Goal: Communication & Community: Answer question/provide support

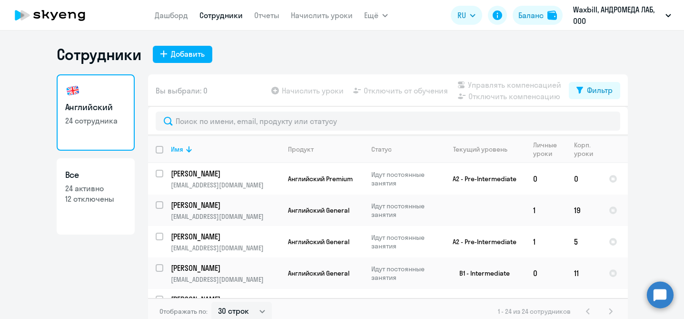
select select "30"
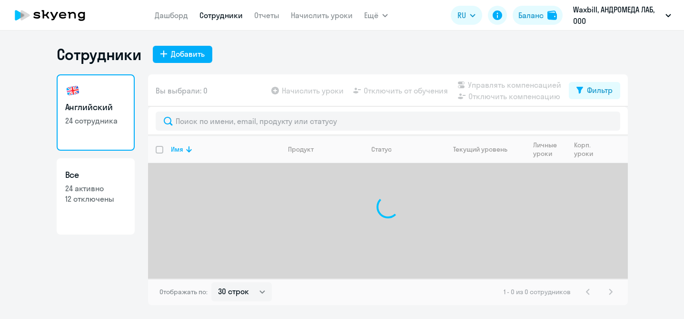
select select "30"
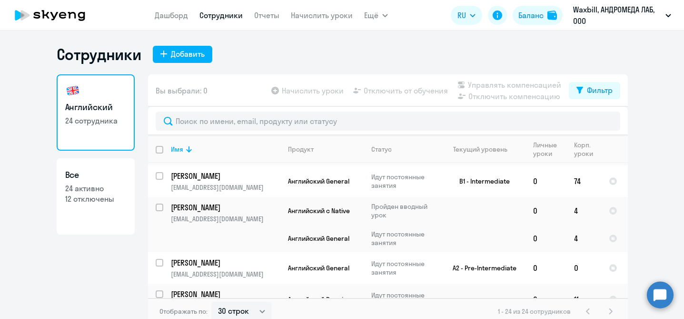
scroll to position [6, 0]
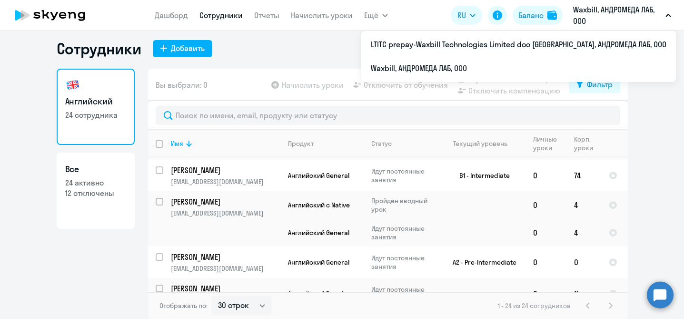
click at [668, 14] on icon "button" at bounding box center [668, 15] width 5 height 2
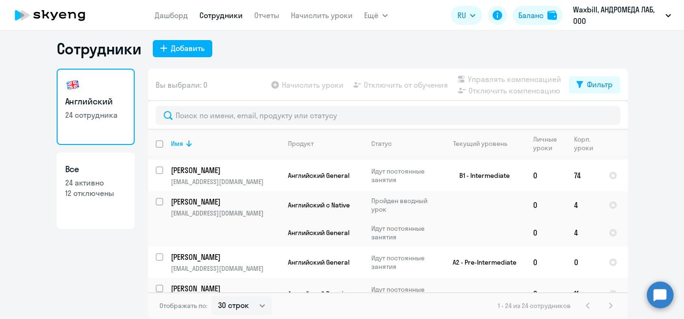
click at [668, 14] on icon "button" at bounding box center [669, 15] width 6 height 3
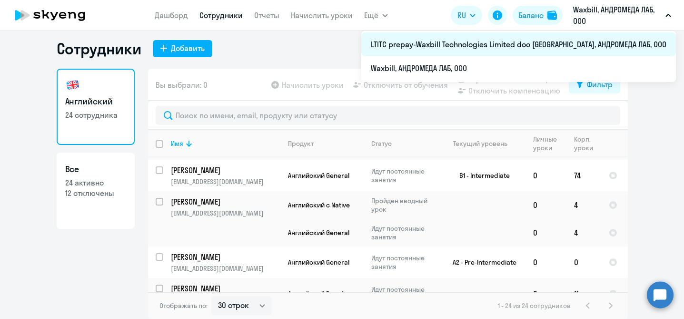
click at [645, 42] on li "LTITC prepay-Waxbill Technologies Limited doo [GEOGRAPHIC_DATA], АНДРОМЕДА ЛАБ,…" at bounding box center [519, 44] width 315 height 24
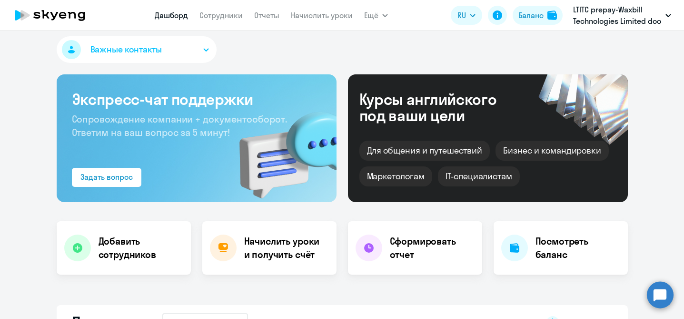
select select "30"
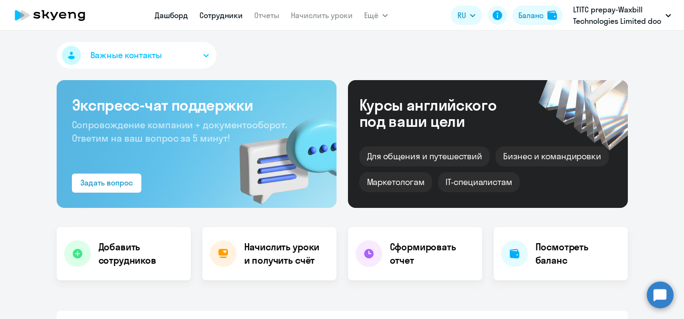
click at [221, 17] on link "Сотрудники" at bounding box center [221, 15] width 43 height 10
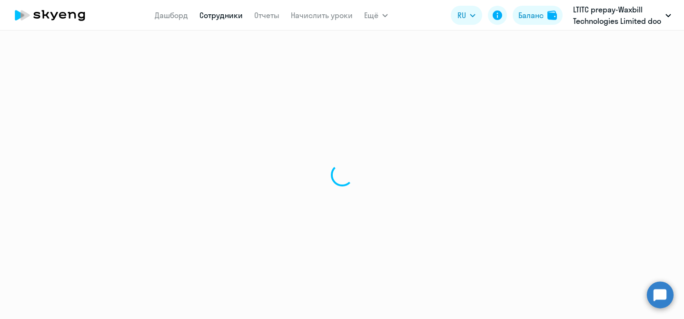
select select "30"
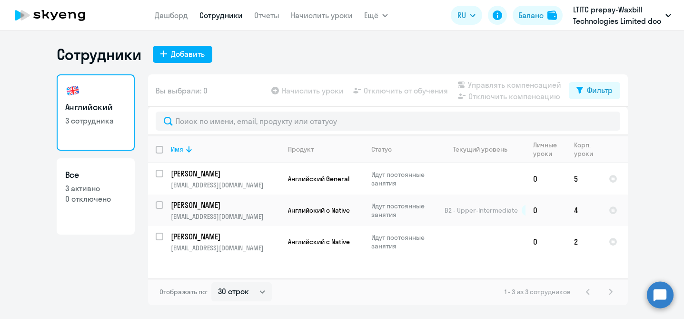
click at [656, 294] on circle at bounding box center [660, 294] width 27 height 27
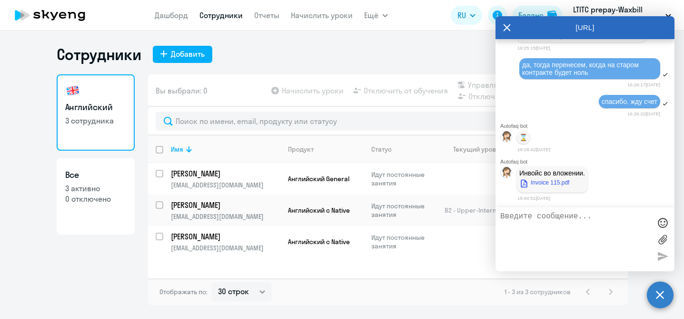
scroll to position [13491, 0]
type textarea "Добрый день"
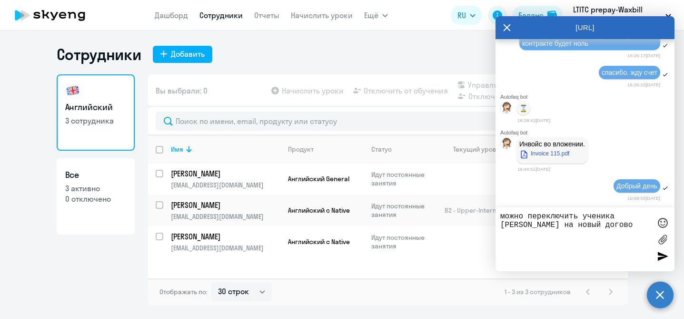
type textarea "можно переключить ученика [PERSON_NAME] на новый договор"
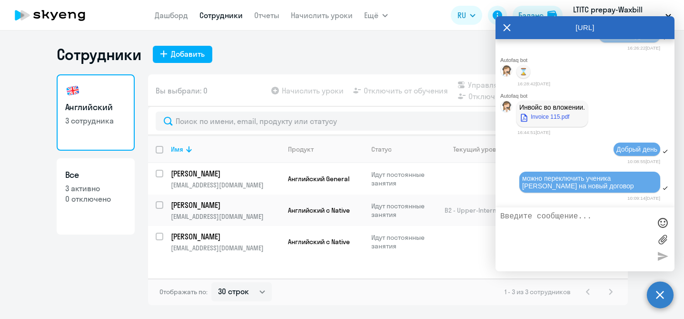
scroll to position [13559, 0]
click at [59, 279] on div "Английский 3 сотрудника Все 3 активно 0 отключено" at bounding box center [96, 189] width 78 height 231
click at [507, 27] on icon at bounding box center [507, 27] width 7 height 7
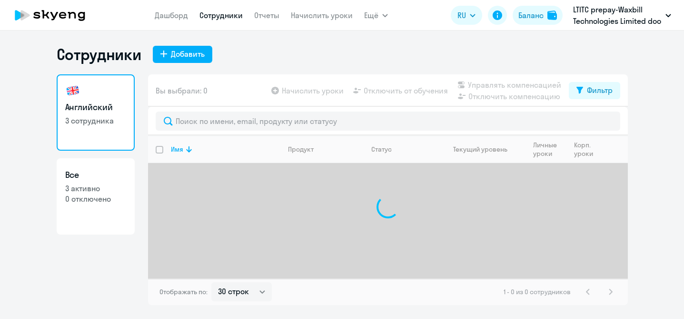
select select "30"
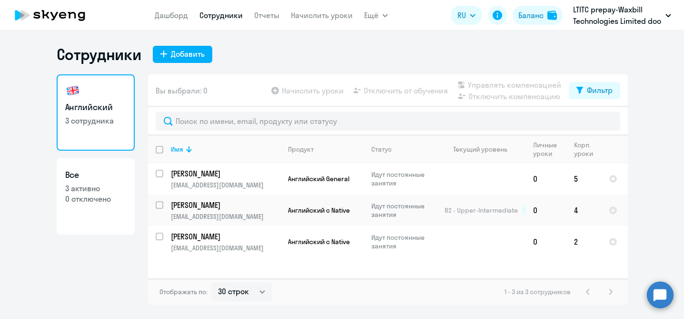
click at [658, 293] on circle at bounding box center [660, 294] width 27 height 27
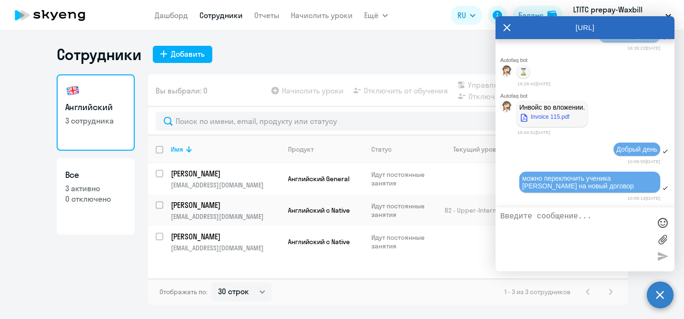
scroll to position [13559, 0]
click at [52, 273] on ng-component "Сотрудники Добавить Английский 3 сотрудника Все 3 активно 0 отключено Вы выбрал…" at bounding box center [342, 175] width 684 height 260
click at [510, 28] on icon at bounding box center [507, 27] width 8 height 23
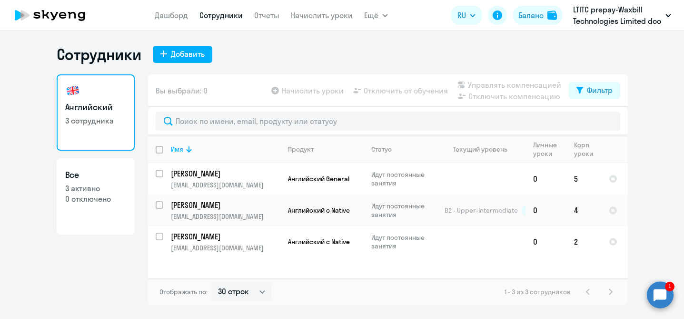
click at [663, 291] on circle at bounding box center [660, 294] width 27 height 27
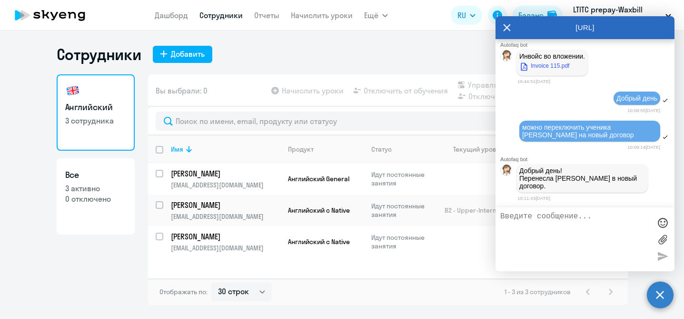
scroll to position [0, 0]
click at [595, 228] on textarea at bounding box center [576, 239] width 151 height 54
click at [411, 301] on div "Отображать по: 30 строк 50 строк 100 строк 1 - 3 из 3 сотрудников" at bounding box center [388, 291] width 480 height 27
click at [102, 265] on div "Английский 3 сотрудника Все 3 активно 0 отключено" at bounding box center [96, 189] width 78 height 231
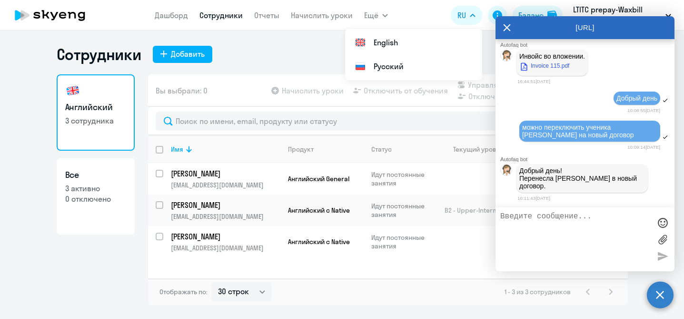
click at [508, 28] on icon at bounding box center [507, 27] width 7 height 7
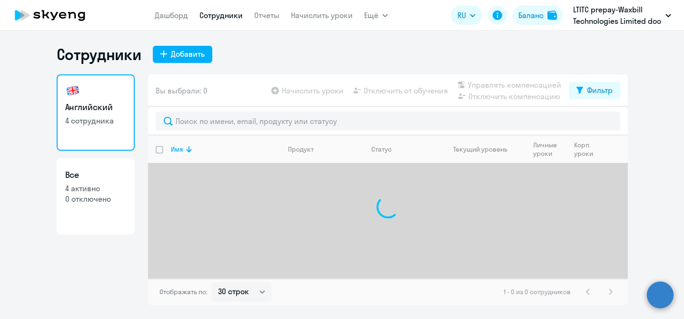
select select "30"
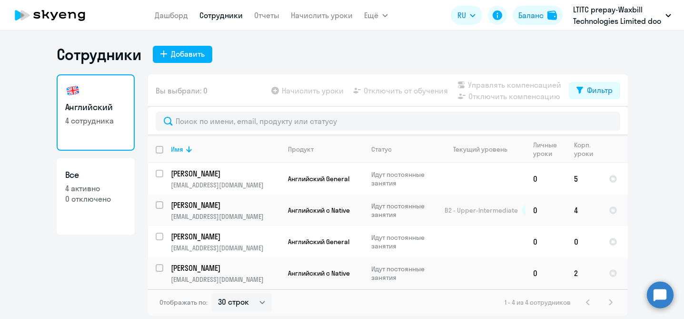
click at [665, 292] on circle at bounding box center [660, 294] width 27 height 27
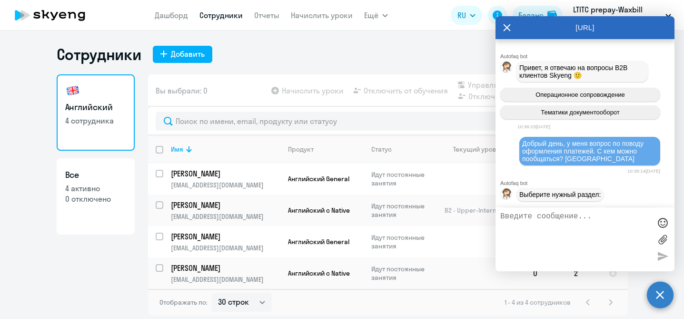
scroll to position [13605, 0]
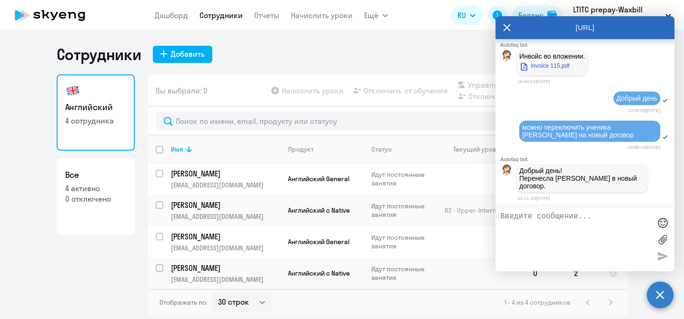
click at [567, 227] on textarea at bounding box center [576, 239] width 151 height 54
type textarea "в"
type textarea "Ы"
type textarea "А"
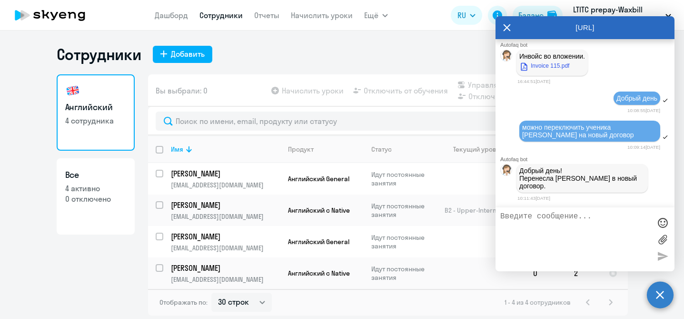
type textarea "Ы"
type textarea "Вижу, спасибо, но у него там должно быть 8 уроков, а сейчас ноль"
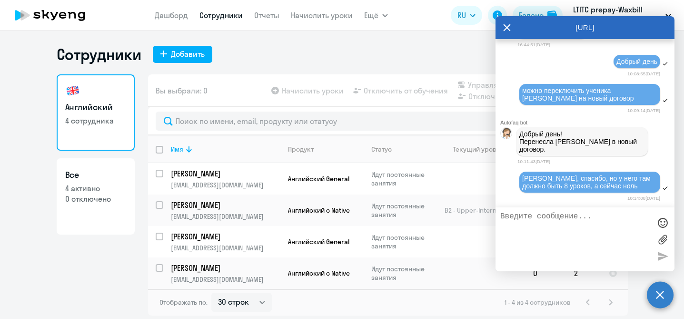
click at [40, 268] on ng-component "Сотрудники Добавить Английский 4 сотрудника Все 4 активно 0 отключено Вы выбрал…" at bounding box center [342, 180] width 684 height 271
click at [507, 30] on icon at bounding box center [507, 27] width 8 height 23
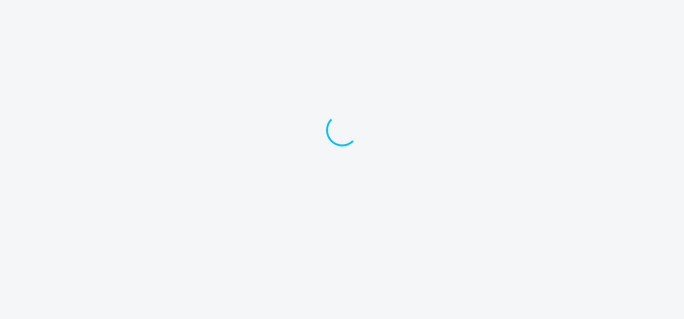
select select "30"
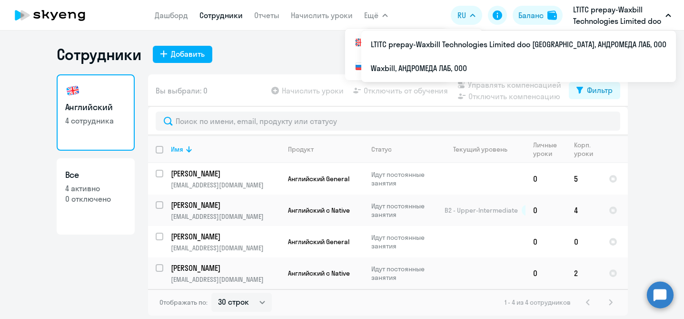
click at [666, 13] on button "LTITC prepay-Waxbill Technologies Limited doo [GEOGRAPHIC_DATA], АНДРОМЕДА ЛАБ,…" at bounding box center [623, 15] width 108 height 23
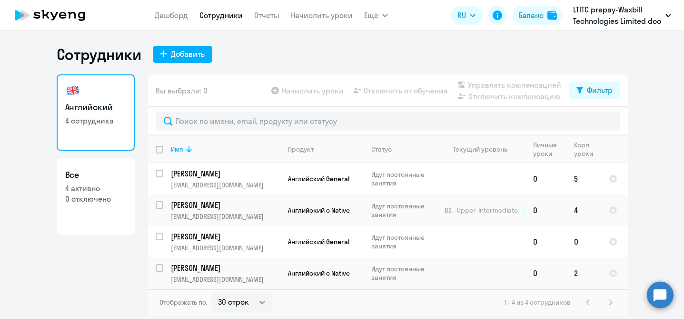
click at [666, 13] on button "LTITC prepay-Waxbill Technologies Limited doo [GEOGRAPHIC_DATA], АНДРОМЕДА ЛАБ,…" at bounding box center [623, 15] width 108 height 23
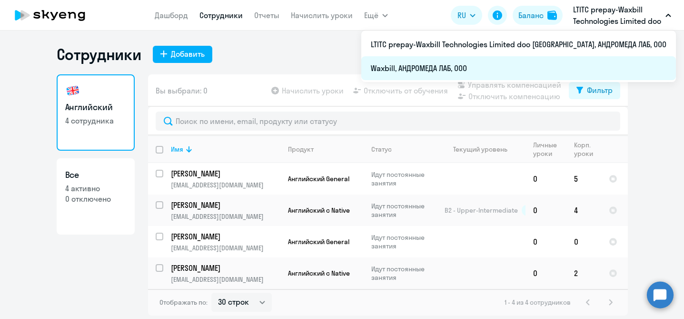
click at [583, 69] on li "Waxbill, АНДРОМЕДА ЛАБ, ООО" at bounding box center [519, 68] width 315 height 24
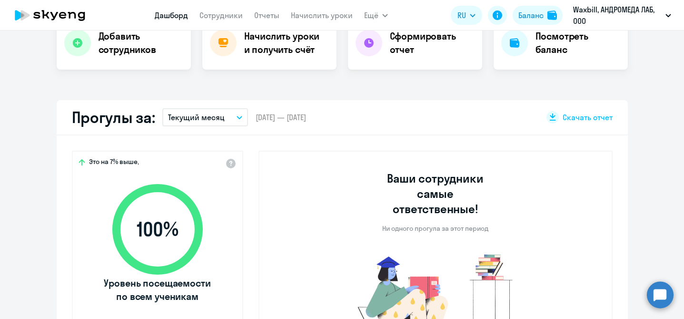
scroll to position [148, 0]
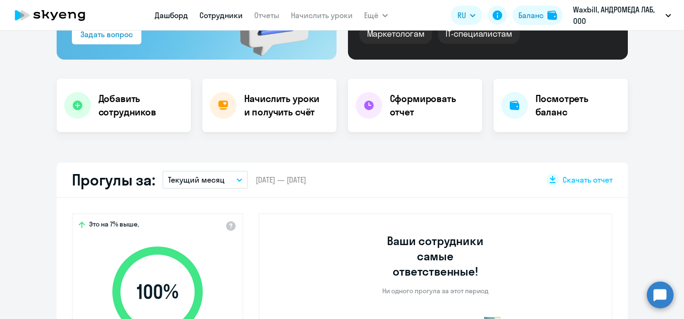
click at [227, 16] on link "Сотрудники" at bounding box center [221, 15] width 43 height 10
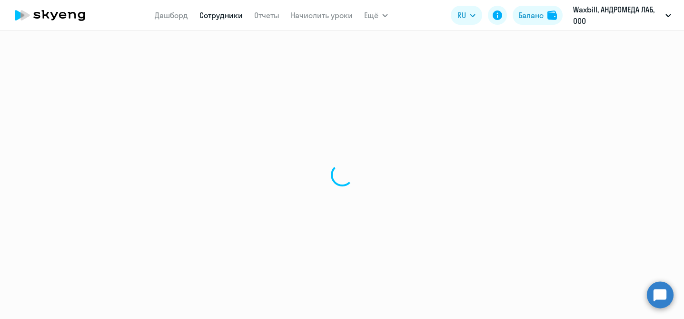
select select "30"
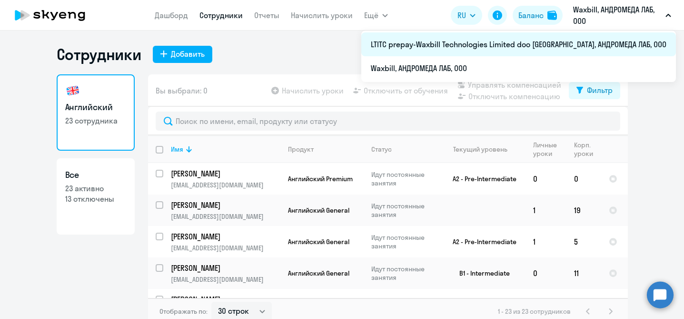
click at [566, 47] on li "LTITC prepay-Waxbill Technologies Limited doo [GEOGRAPHIC_DATA], АНДРОМЕДА ЛАБ,…" at bounding box center [519, 44] width 315 height 24
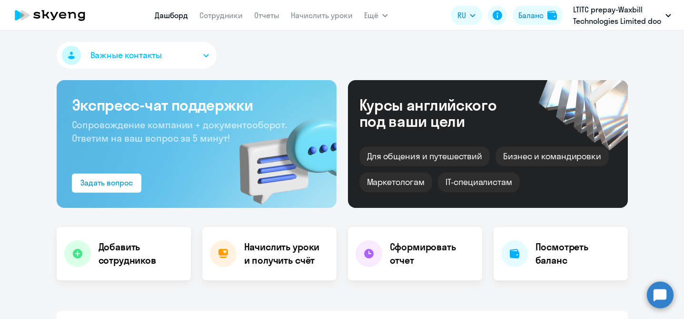
select select "30"
click at [230, 15] on link "Сотрудники" at bounding box center [221, 15] width 43 height 10
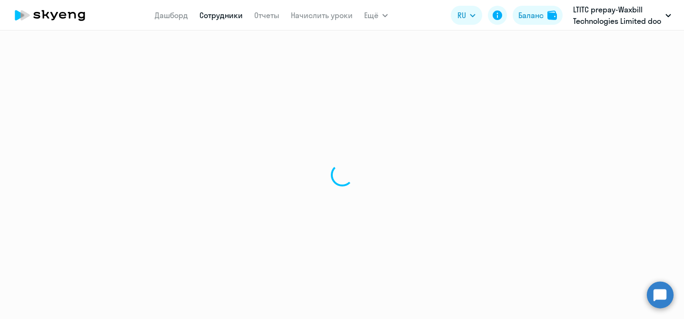
select select "30"
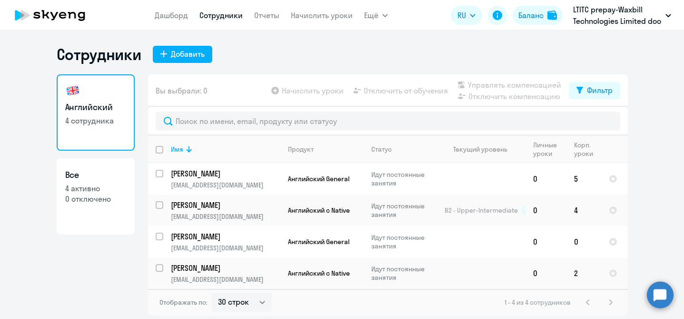
click at [659, 292] on circle at bounding box center [660, 294] width 27 height 27
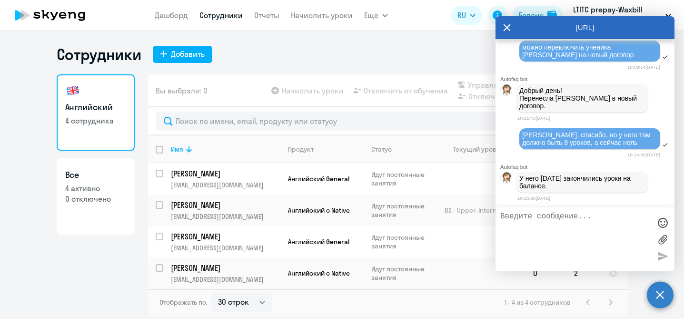
scroll to position [13688, 0]
click at [570, 227] on textarea at bounding box center [576, 239] width 151 height 54
type textarea "на старом контракте"
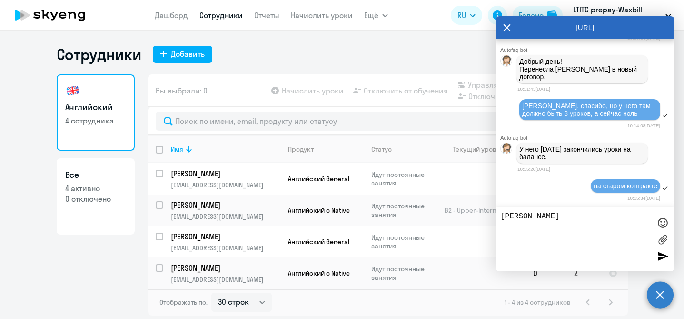
type textarea "а"
type textarea "на новом есть 8 уроков"
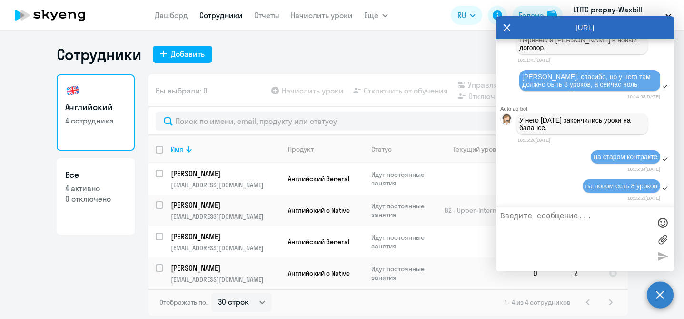
scroll to position [13786, 0]
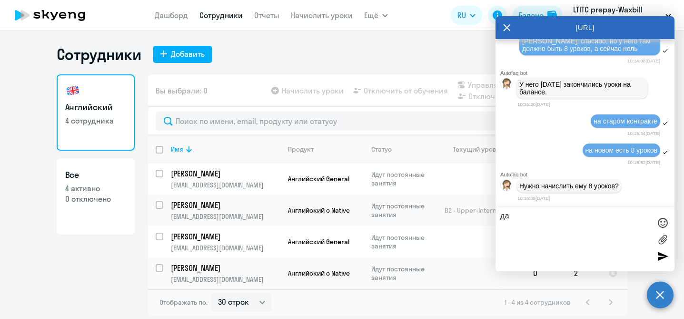
type textarea "д"
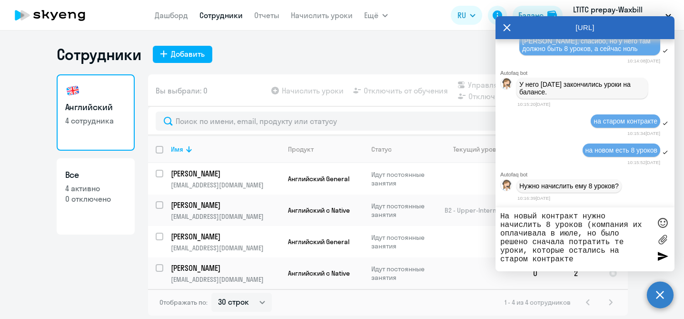
type textarea "На новый контракт нужно начислить 8 уроков (компания их оплачивала в июле, но б…"
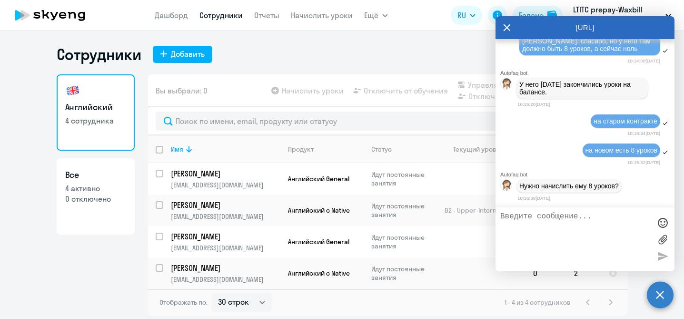
scroll to position [13848, 0]
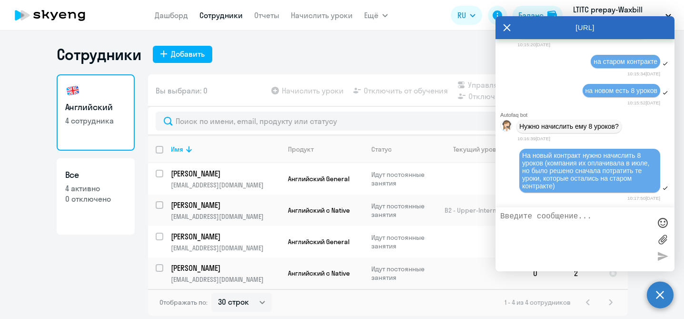
click at [108, 270] on div "Английский 4 сотрудника Все 4 активно 0 отключено" at bounding box center [96, 194] width 78 height 241
click at [505, 27] on icon at bounding box center [507, 27] width 8 height 23
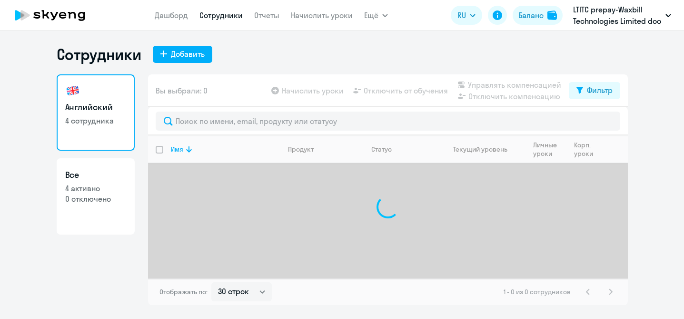
select select "30"
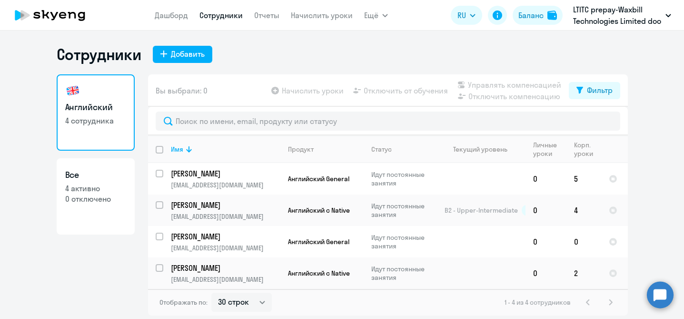
click at [665, 297] on circle at bounding box center [660, 294] width 27 height 27
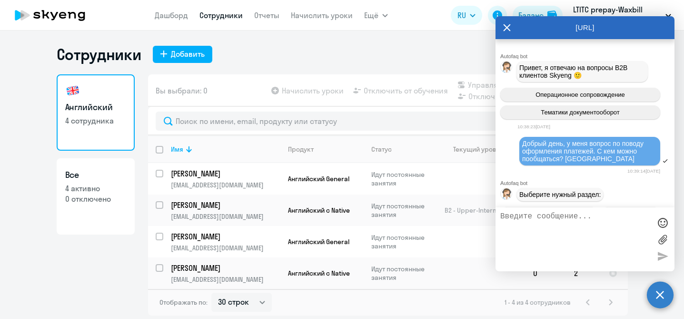
scroll to position [13848, 0]
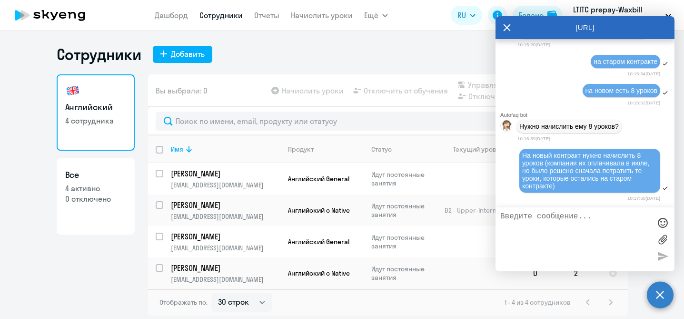
click at [595, 232] on textarea at bounding box center [576, 239] width 151 height 54
click at [50, 265] on ng-component "Сотрудники Добавить Английский 4 сотрудника Все 4 активно 0 отключено Вы выбрал…" at bounding box center [342, 180] width 684 height 271
click at [501, 29] on div "AutoFAQ.ai" at bounding box center [585, 27] width 179 height 23
click at [509, 27] on icon at bounding box center [507, 27] width 8 height 23
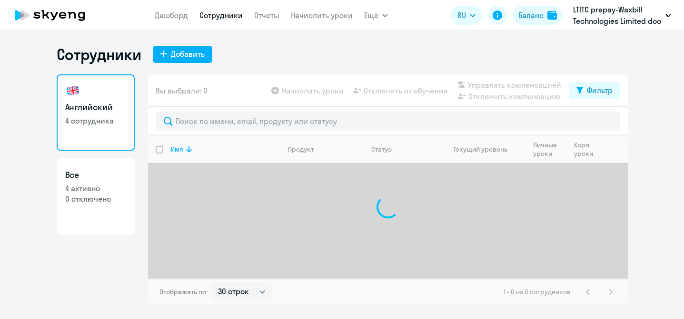
select select "30"
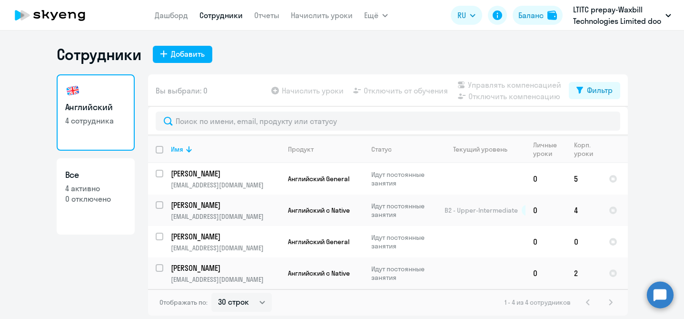
click at [660, 298] on circle at bounding box center [660, 294] width 27 height 27
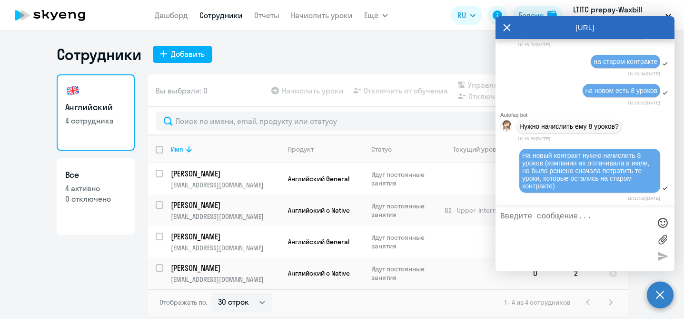
scroll to position [13885, 0]
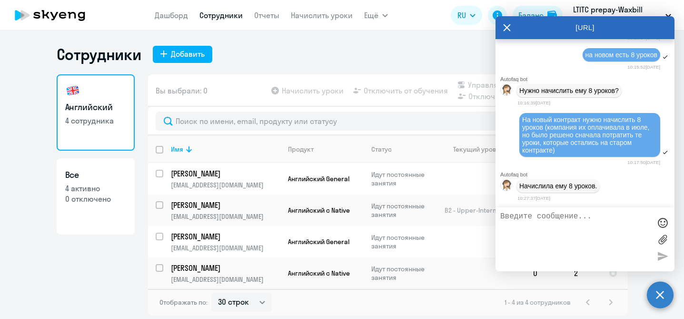
click at [30, 250] on ng-component "Сотрудники Добавить Английский 4 сотрудника Все 4 активно 0 отключено Вы выбрал…" at bounding box center [342, 180] width 684 height 271
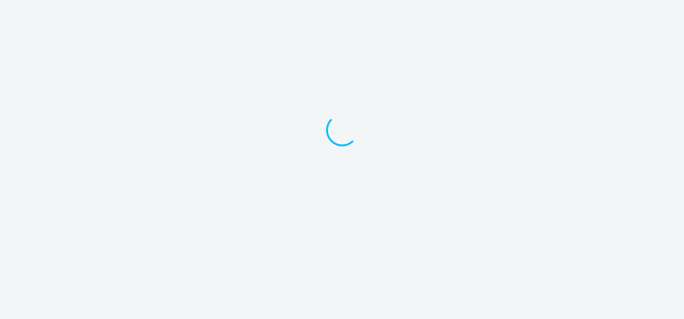
select select "30"
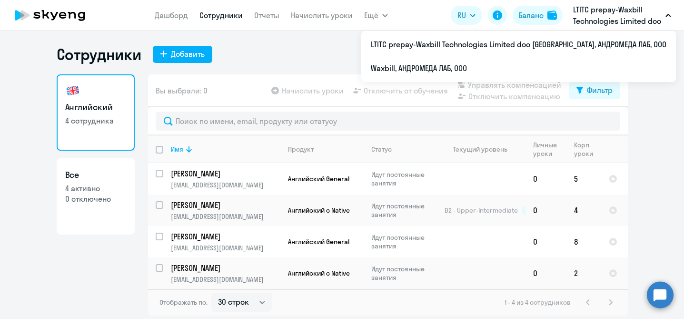
click at [661, 301] on circle at bounding box center [660, 294] width 27 height 27
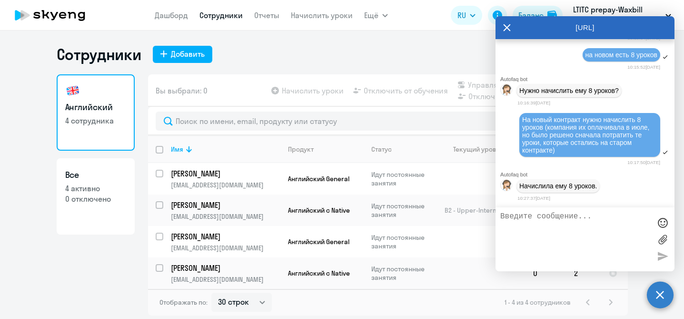
scroll to position [13885, 0]
click at [594, 235] on textarea at bounding box center [576, 239] width 151 height 54
type textarea "супер, спасибо"
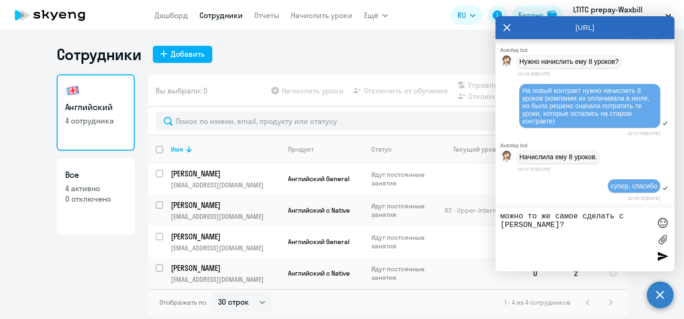
type textarea "можно то же самое сделать с [PERSON_NAME]"
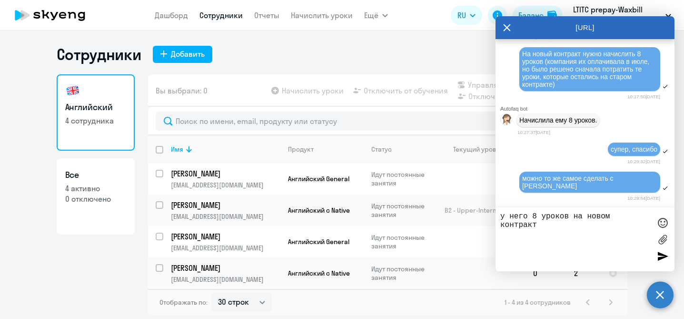
type textarea "у него 8 уроков на новом контракте"
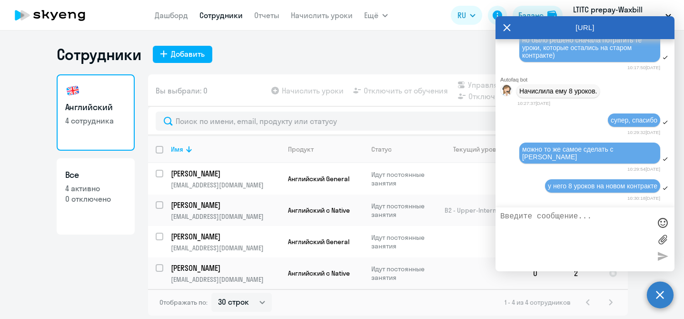
click at [117, 283] on div "Английский 4 сотрудника Все 4 активно 0 отключено" at bounding box center [96, 194] width 78 height 241
click at [506, 26] on icon at bounding box center [507, 27] width 7 height 7
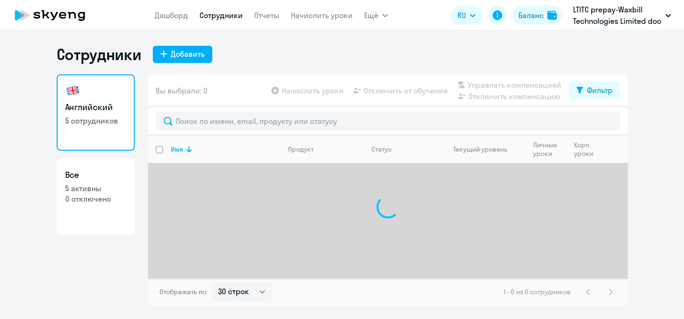
select select "30"
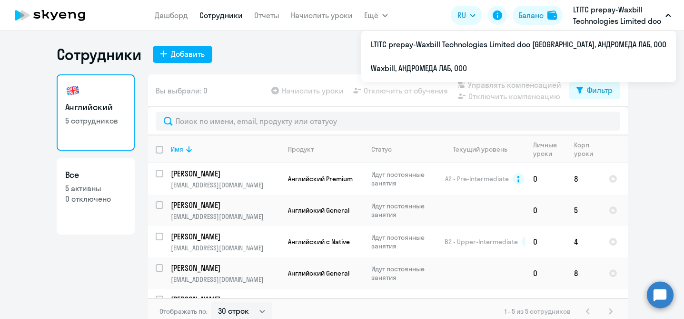
click at [662, 13] on p "LTITC prepay-Waxbill Technologies Limited doo [GEOGRAPHIC_DATA], АНДРОМЕДА ЛАБ,…" at bounding box center [617, 15] width 89 height 23
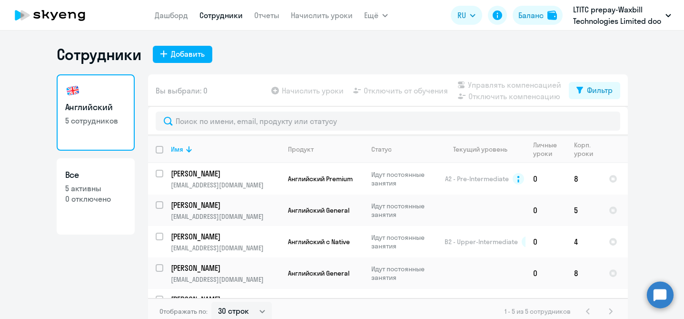
click at [665, 11] on button "LTITC prepay-Waxbill Technologies Limited doo [GEOGRAPHIC_DATA], АНДРОМЕДА ЛАБ,…" at bounding box center [623, 15] width 108 height 23
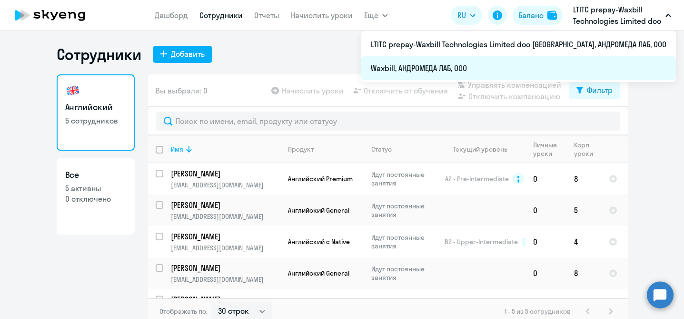
click at [566, 63] on li "Waxbill, АНДРОМЕДА ЛАБ, ООО" at bounding box center [519, 68] width 315 height 24
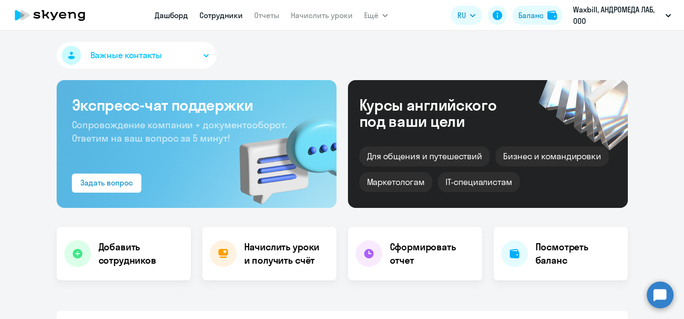
click at [231, 14] on link "Сотрудники" at bounding box center [221, 15] width 43 height 10
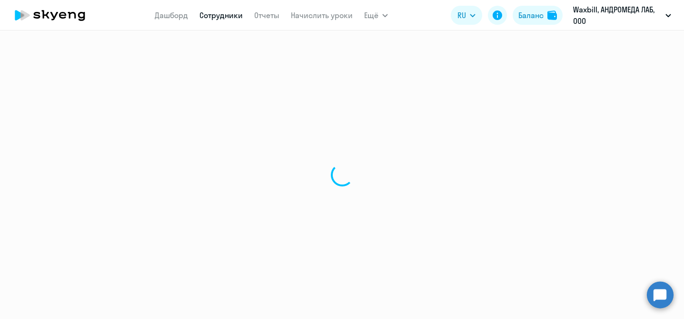
select select "30"
